Goal: Navigation & Orientation: Understand site structure

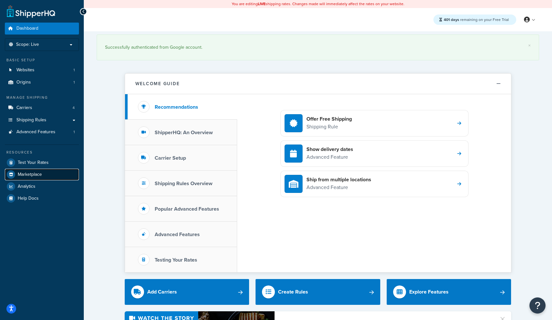
click at [34, 176] on span "Marketplace" at bounding box center [30, 174] width 24 height 5
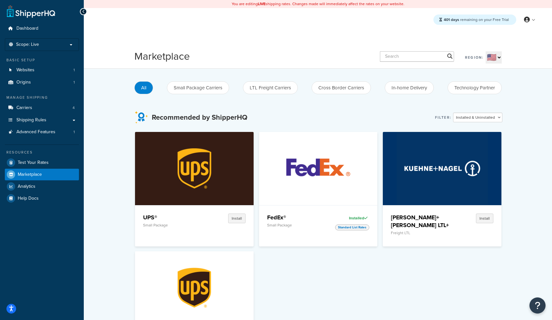
click at [199, 81] on div "All Small Package Carriers LTL Freight Carriers Cross Border Carriers In-home D…" at bounding box center [317, 87] width 367 height 17
click at [221, 86] on button "Small Package Carriers" at bounding box center [198, 87] width 62 height 13
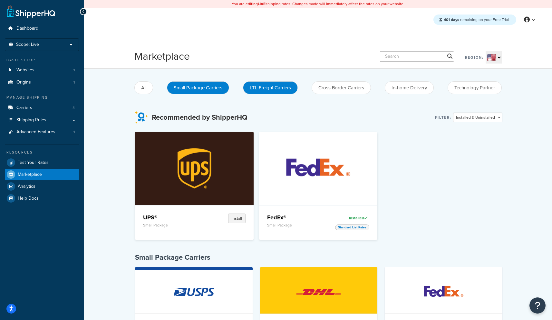
click at [266, 89] on button "LTL Freight Carriers" at bounding box center [270, 87] width 55 height 13
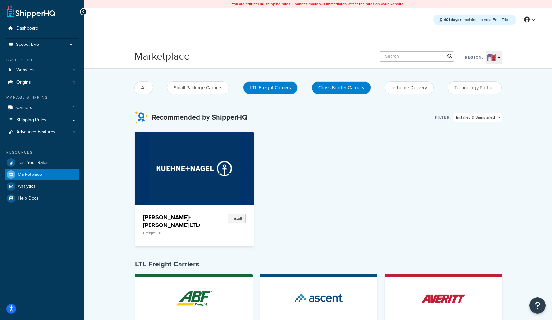
click at [363, 89] on button "Cross Border Carriers" at bounding box center [341, 87] width 59 height 13
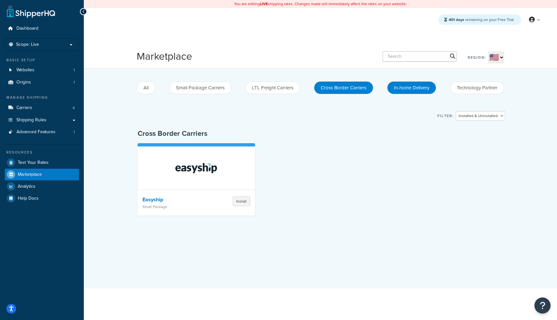
click at [428, 88] on button "In-home Delivery" at bounding box center [411, 87] width 49 height 13
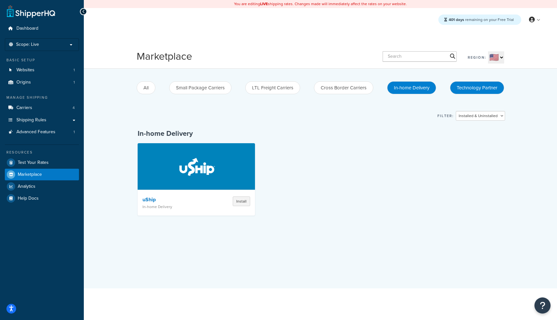
click at [473, 89] on button "Technology Partner" at bounding box center [477, 87] width 54 height 13
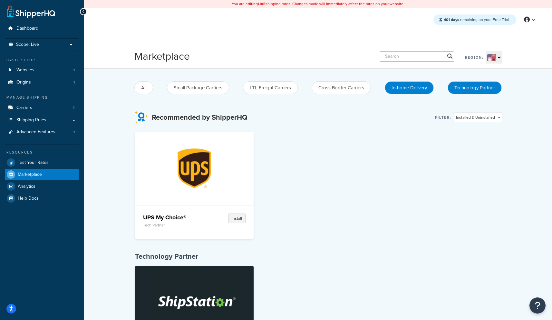
click at [405, 88] on button "In-home Delivery" at bounding box center [409, 87] width 49 height 13
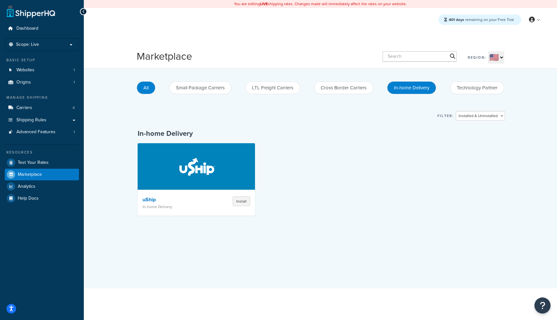
click at [151, 89] on button "All" at bounding box center [146, 87] width 19 height 13
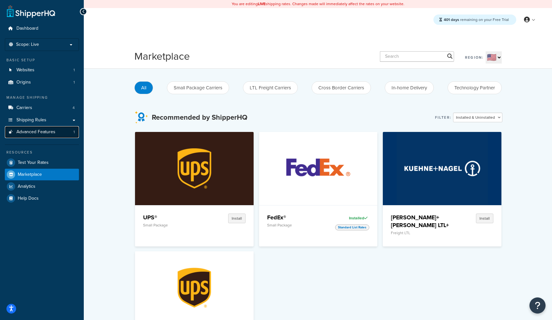
click at [32, 134] on span "Advanced Features" at bounding box center [35, 131] width 39 height 5
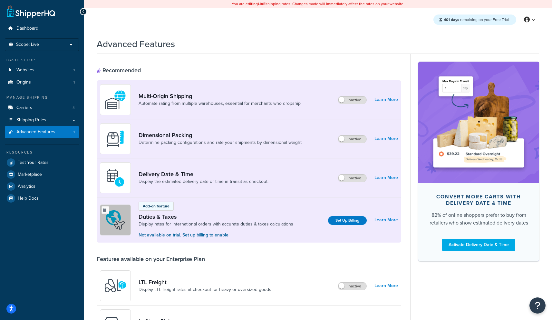
click at [219, 82] on div "Multi-Origin Shipping Automate rating from multiple warehouses, essential for m…" at bounding box center [249, 99] width 305 height 39
click at [28, 34] on link "Dashboard" at bounding box center [42, 29] width 74 height 12
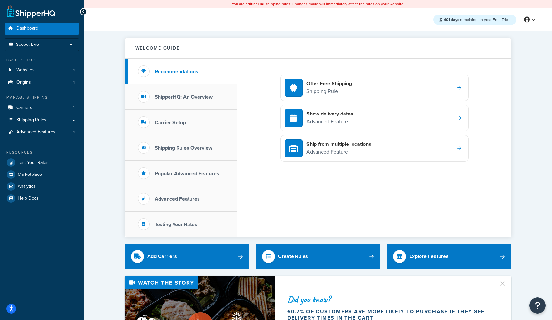
drag, startPoint x: 173, startPoint y: 96, endPoint x: 151, endPoint y: 102, distance: 23.0
click at [173, 96] on h3 "ShipperHQ: An Overview" at bounding box center [184, 97] width 58 height 6
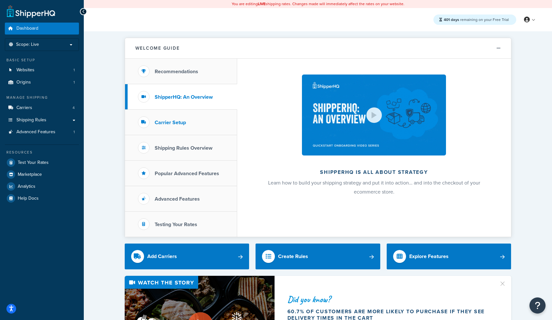
click at [177, 121] on h3 "Carrier Setup" at bounding box center [170, 123] width 31 height 6
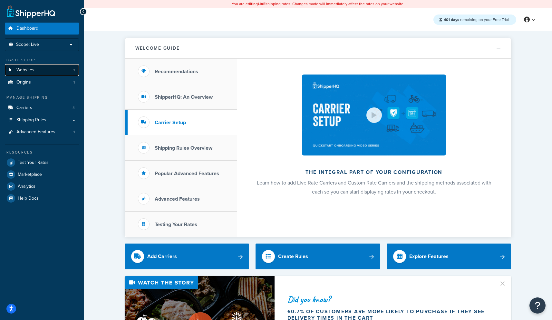
click at [32, 70] on span "Websites" at bounding box center [25, 69] width 18 height 5
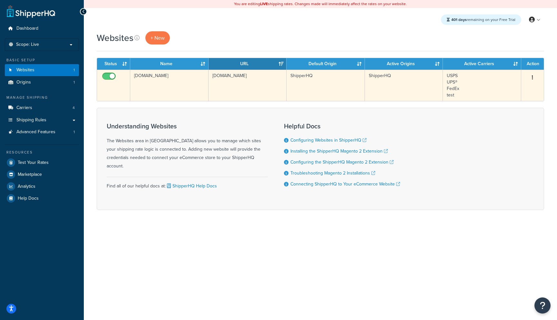
click at [167, 87] on td "shipperhq.com" at bounding box center [169, 85] width 78 height 31
